Goal: Find specific page/section: Find specific page/section

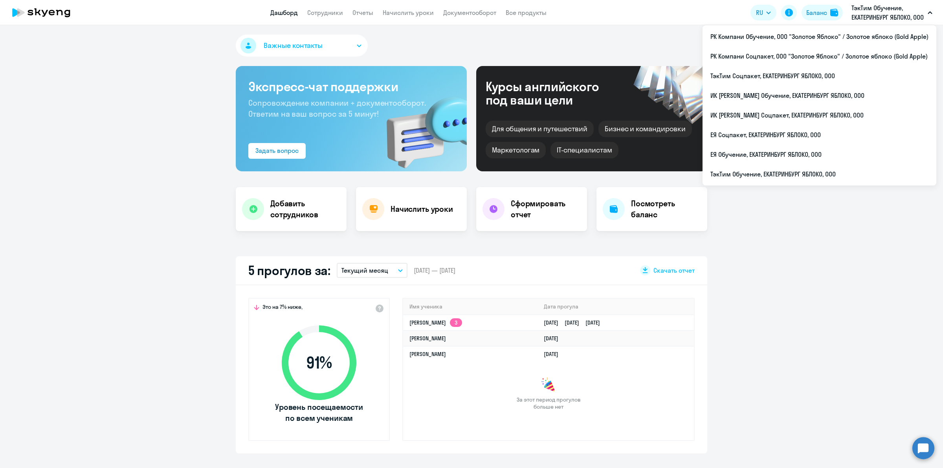
select select "30"
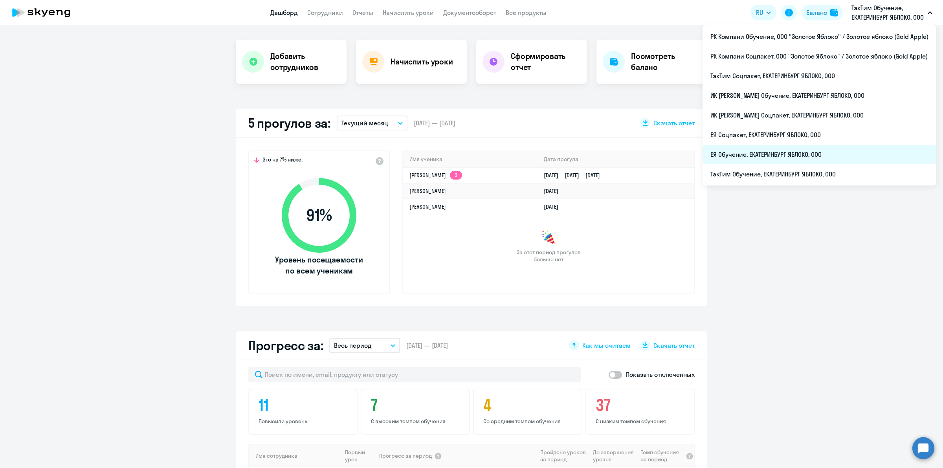
click at [826, 163] on li "ЕЯ Обучение, ЕКАТЕРИНБУРГ ЯБЛОКО, ООО" at bounding box center [819, 155] width 234 height 20
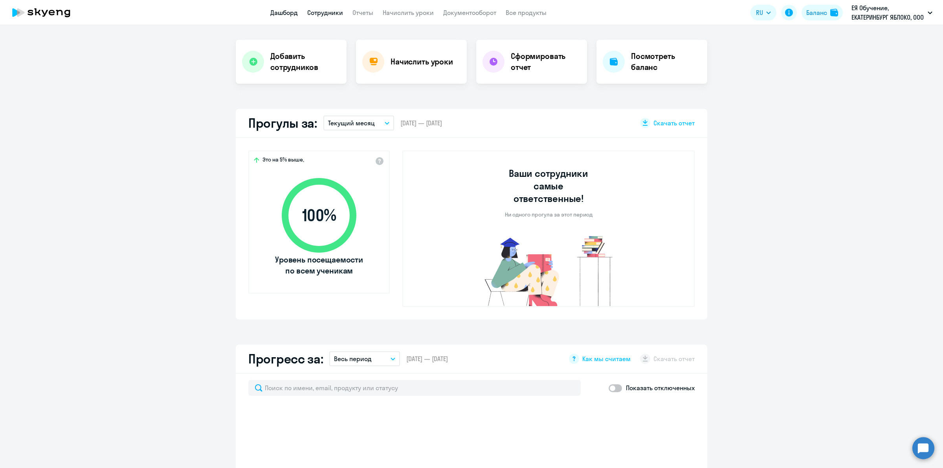
click at [336, 15] on link "Сотрудники" at bounding box center [325, 13] width 36 height 8
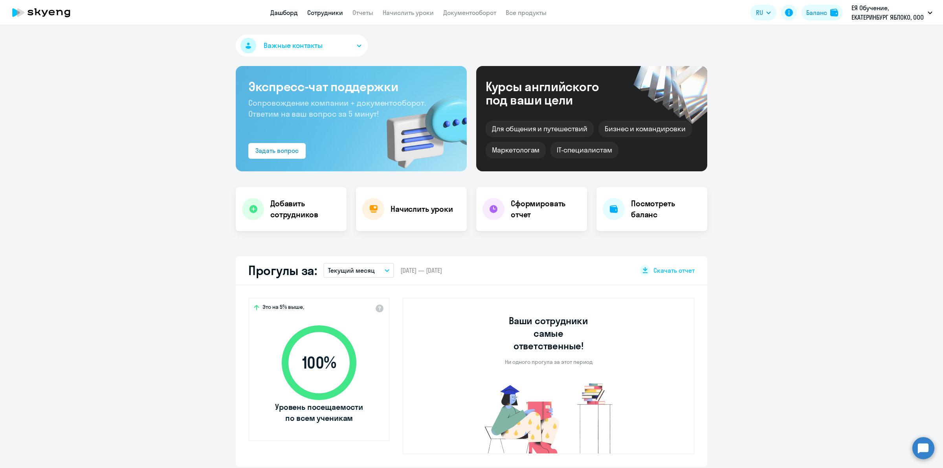
select select "30"
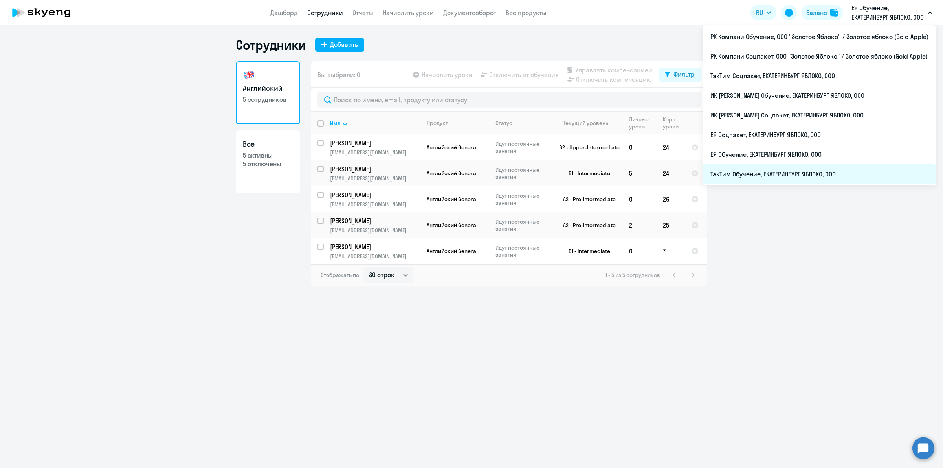
click at [807, 169] on li "ТэкТим Обучение, ЕКАТЕРИНБУРГ ЯБЛОКО, ООО" at bounding box center [819, 174] width 234 height 20
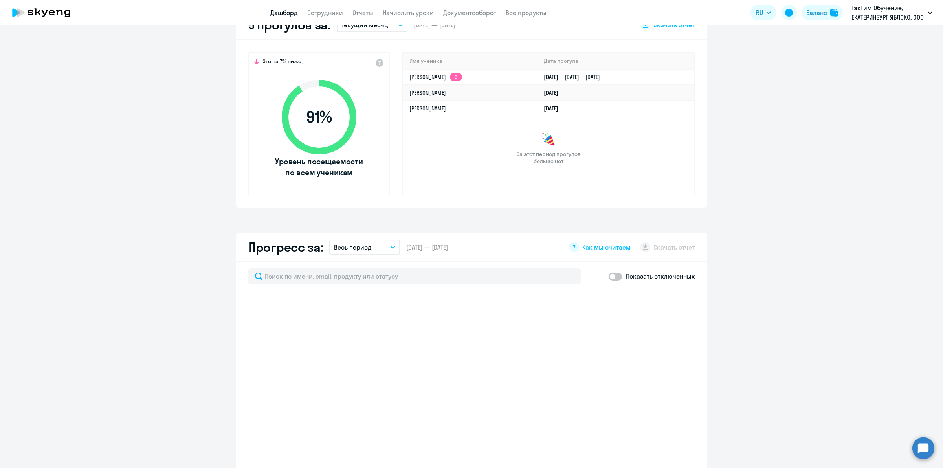
scroll to position [49, 0]
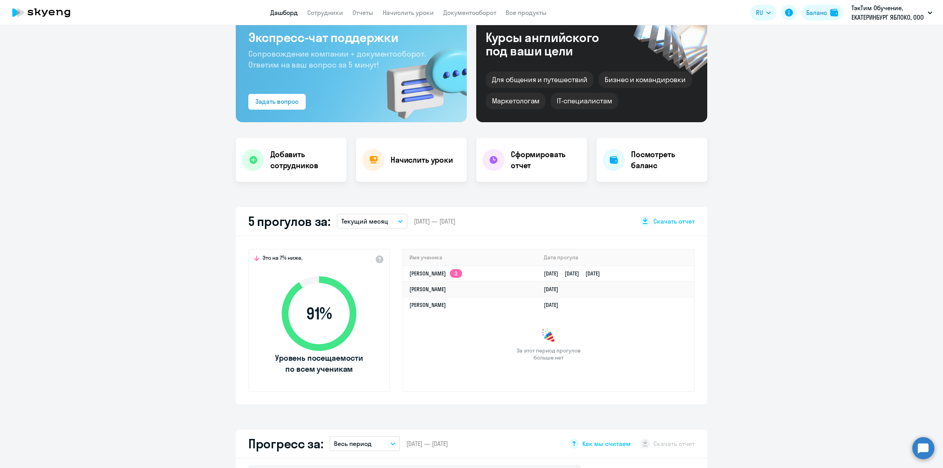
select select "30"
